Goal: Transaction & Acquisition: Purchase product/service

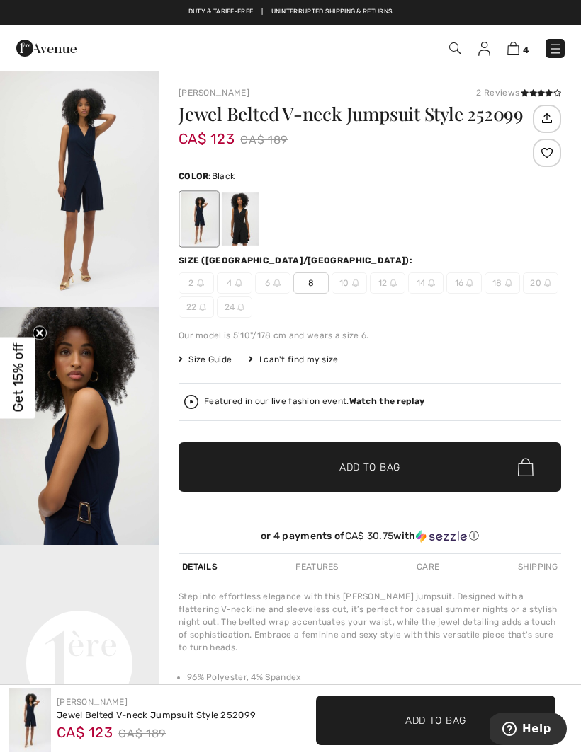
click at [245, 213] on div at bounding box center [240, 219] width 37 height 53
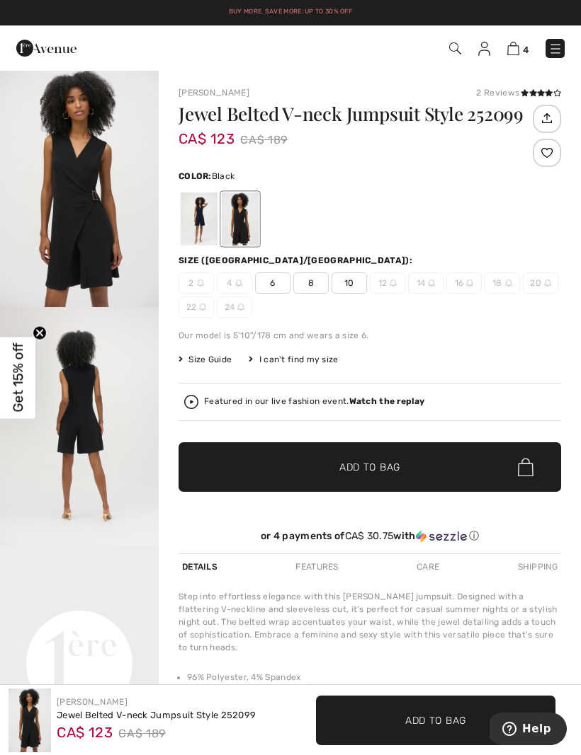
click at [273, 275] on span "6" at bounding box center [272, 283] width 35 height 21
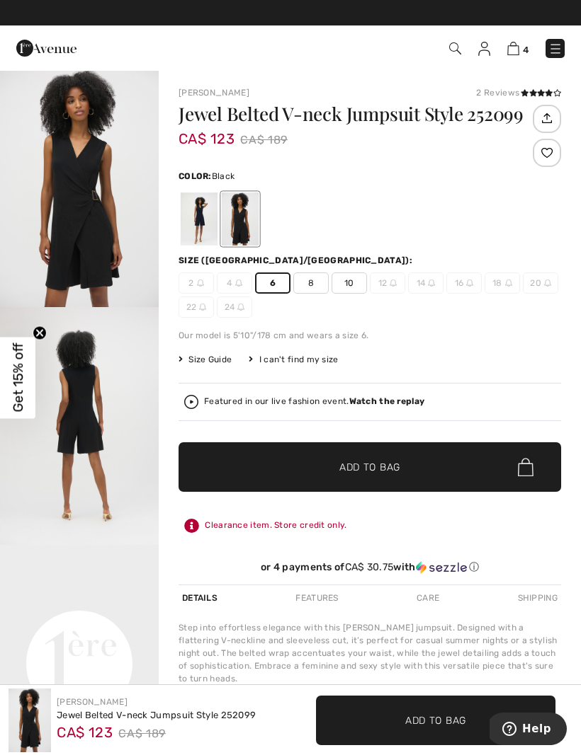
click at [298, 481] on span "✔ Added to Bag Add to Bag" at bounding box center [369, 467] width 382 height 50
click at [518, 51] on img at bounding box center [513, 48] width 12 height 13
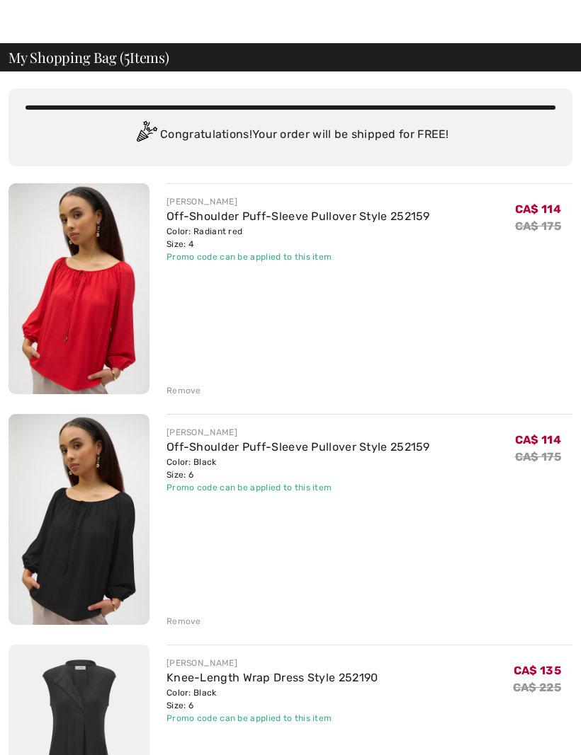
scroll to position [29, 0]
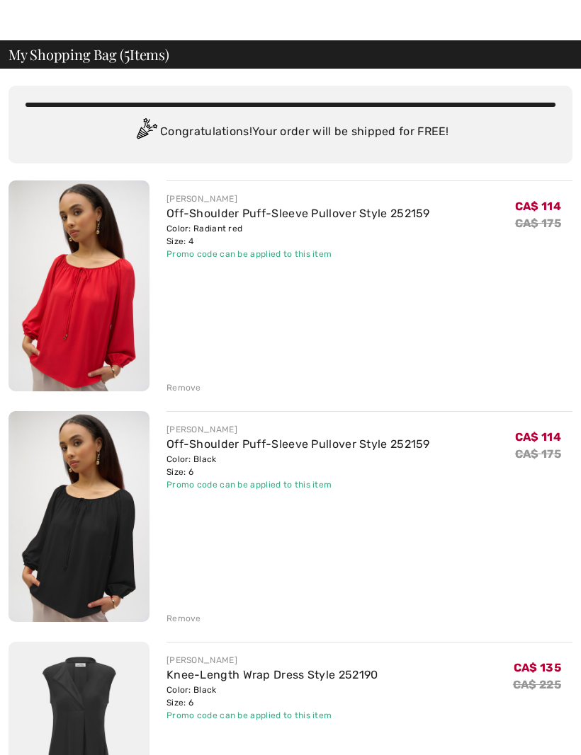
click at [183, 615] on div "Remove" at bounding box center [183, 618] width 35 height 13
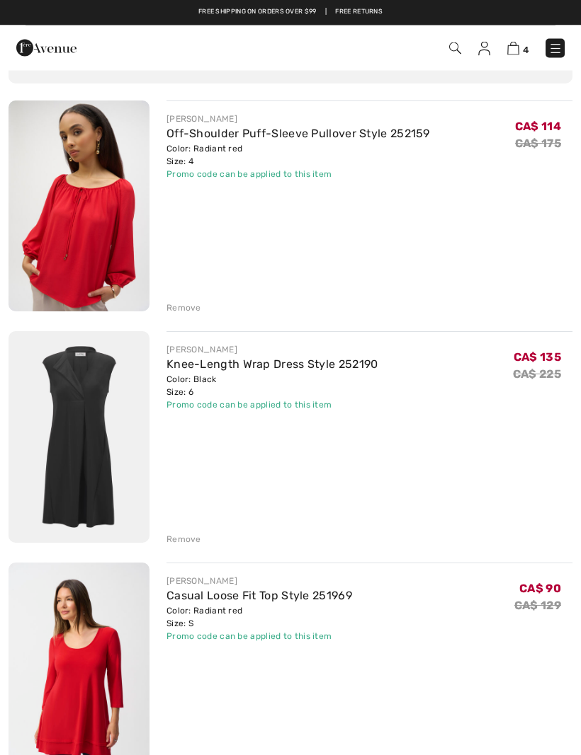
scroll to position [102, 0]
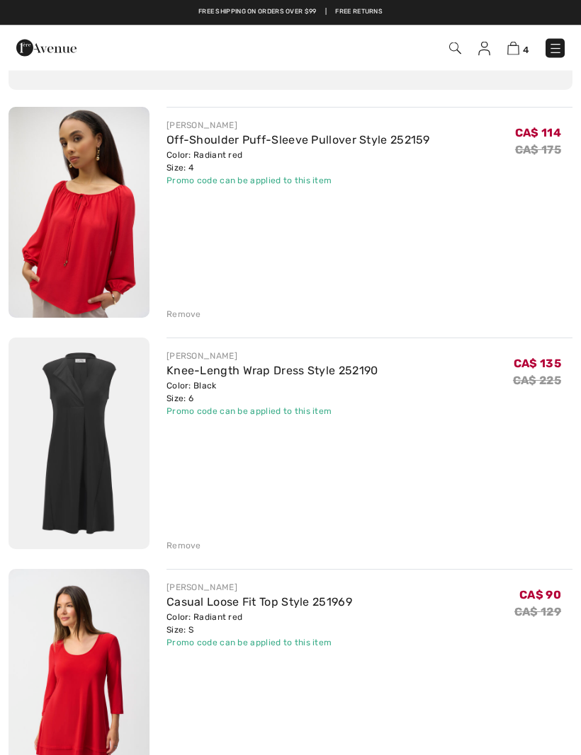
click at [183, 310] on div "Remove" at bounding box center [183, 315] width 35 height 13
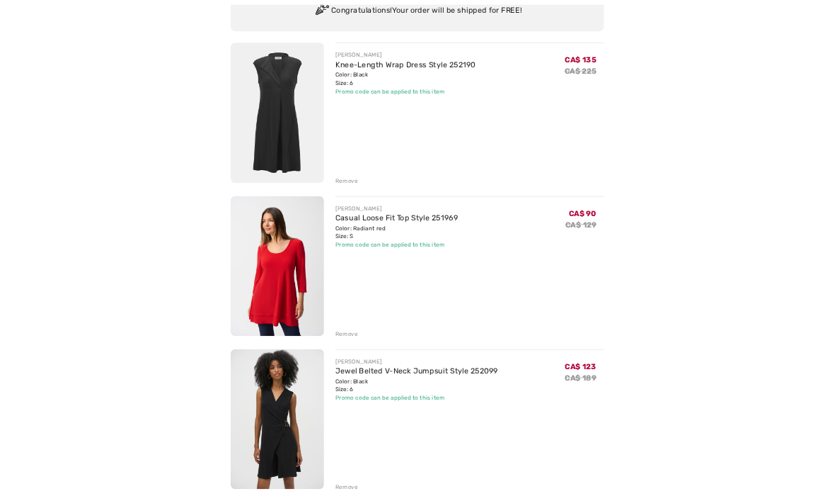
scroll to position [214, 0]
